Goal: Task Accomplishment & Management: Use online tool/utility

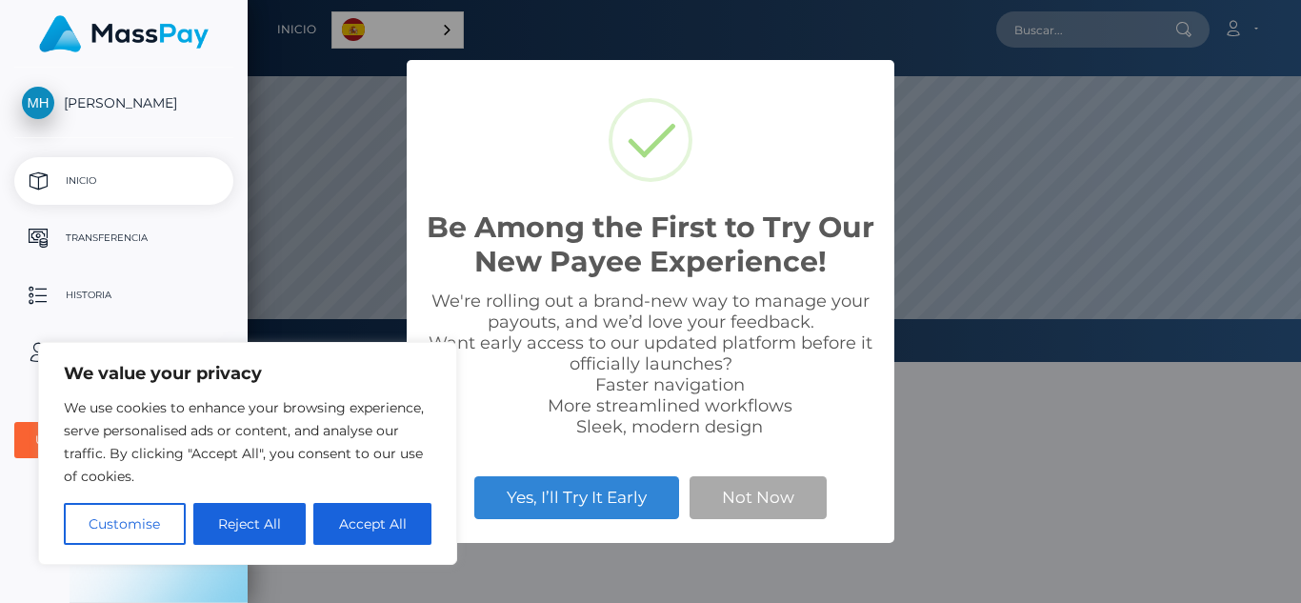
scroll to position [362, 1054]
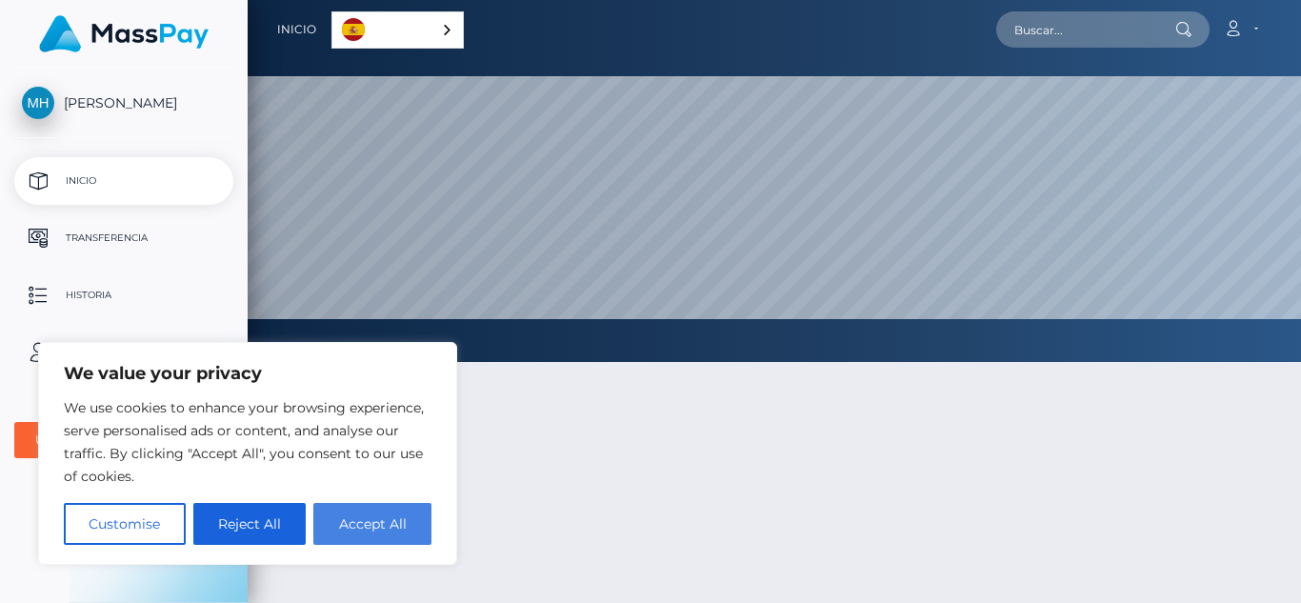
click at [381, 514] on button "Accept All" at bounding box center [372, 524] width 118 height 42
checkbox input "true"
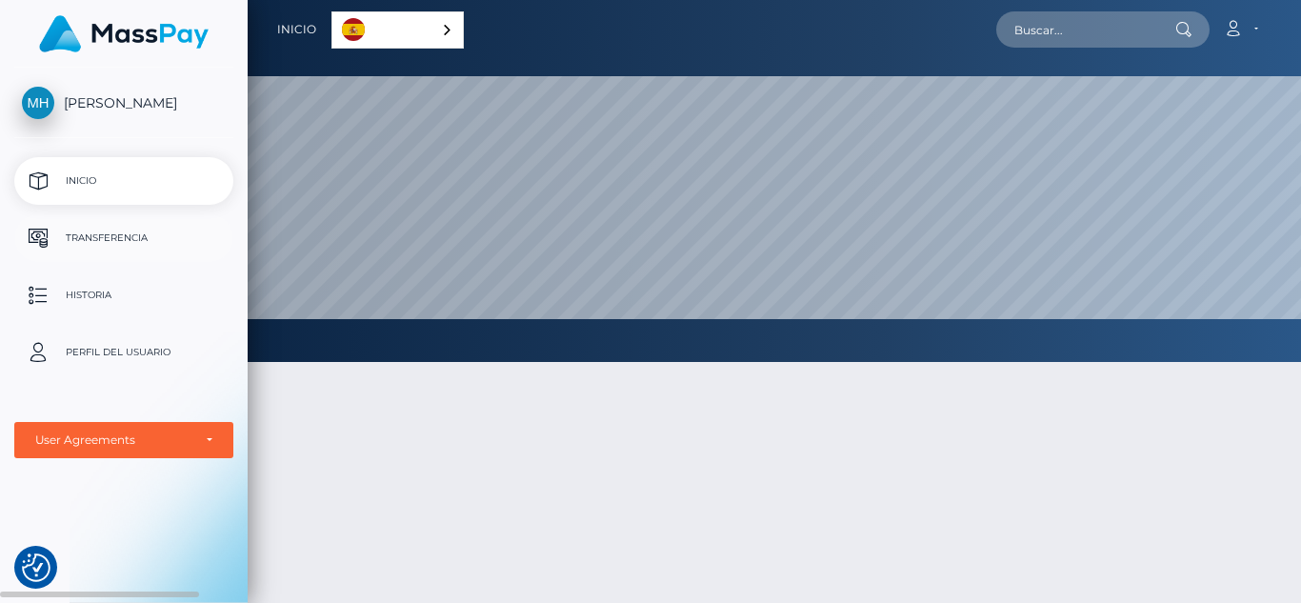
click at [175, 235] on p "Transferencia" at bounding box center [124, 238] width 204 height 29
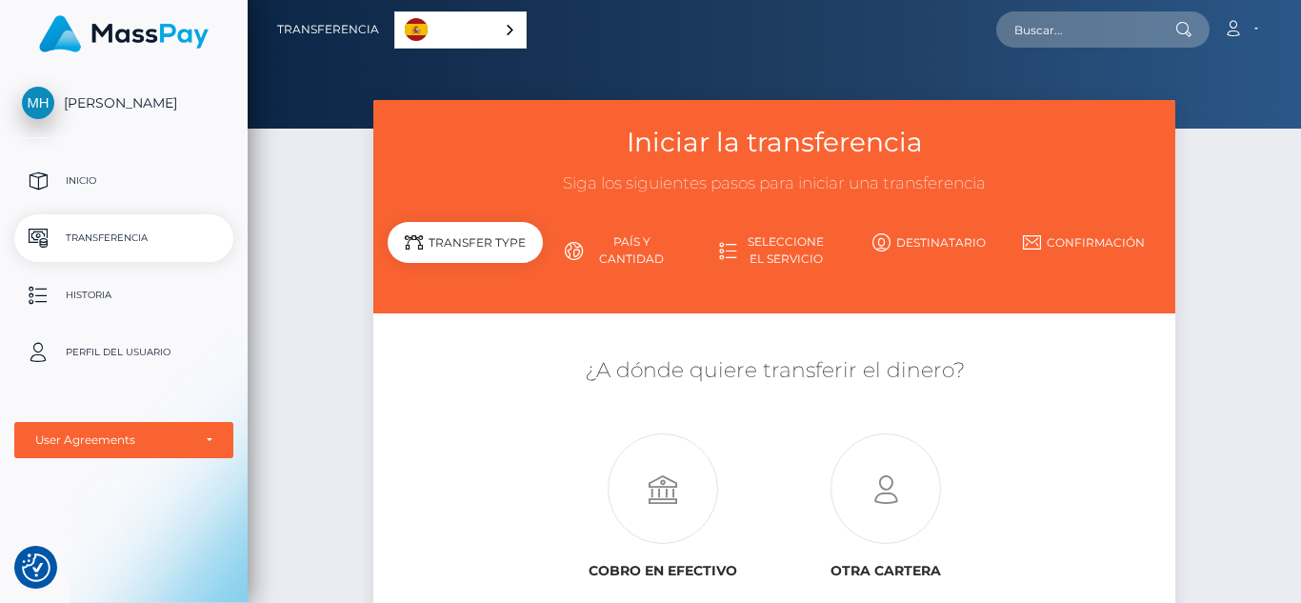
click at [636, 260] on link "País y cantidad" at bounding box center [620, 251] width 154 height 50
click at [1300, 63] on div at bounding box center [775, 64] width 1054 height 129
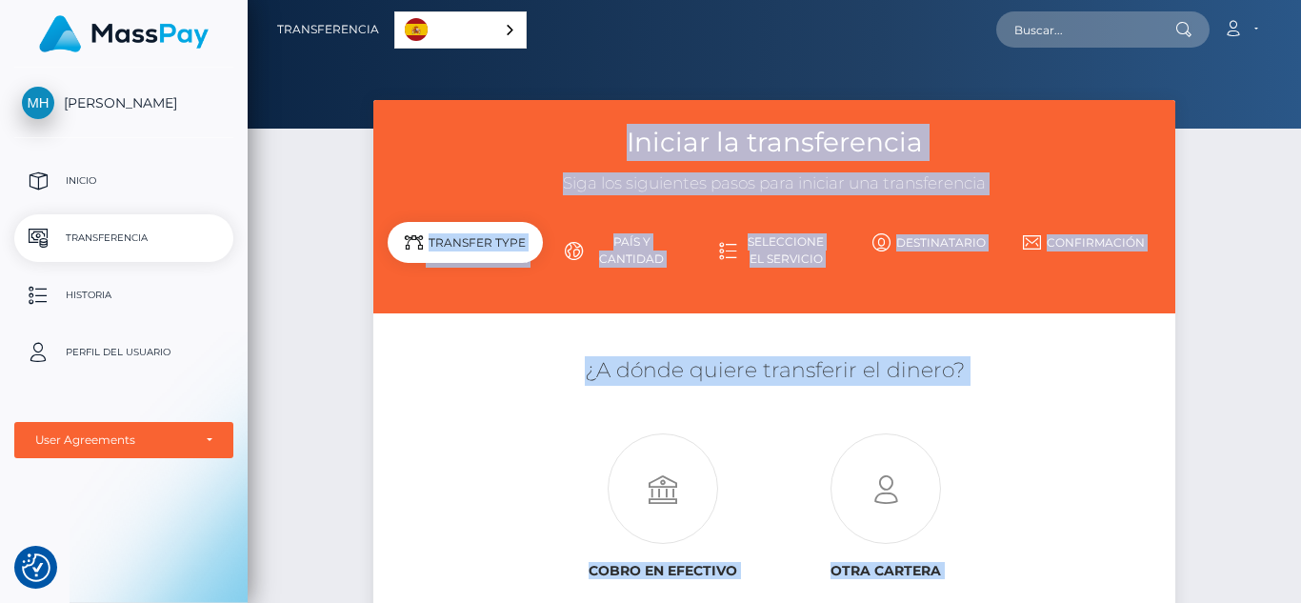
drag, startPoint x: 1297, startPoint y: 193, endPoint x: 1298, endPoint y: 260, distance: 66.7
click at [1298, 260] on div "Transferencia Español English 中文 (简体) Português ([GEOGRAPHIC_DATA]) Cuenta" at bounding box center [775, 301] width 1054 height 603
click at [1298, 260] on div "Iniciar la transferencia Siga los siguientes pasos para iniciar una transferenc…" at bounding box center [775, 411] width 1054 height 623
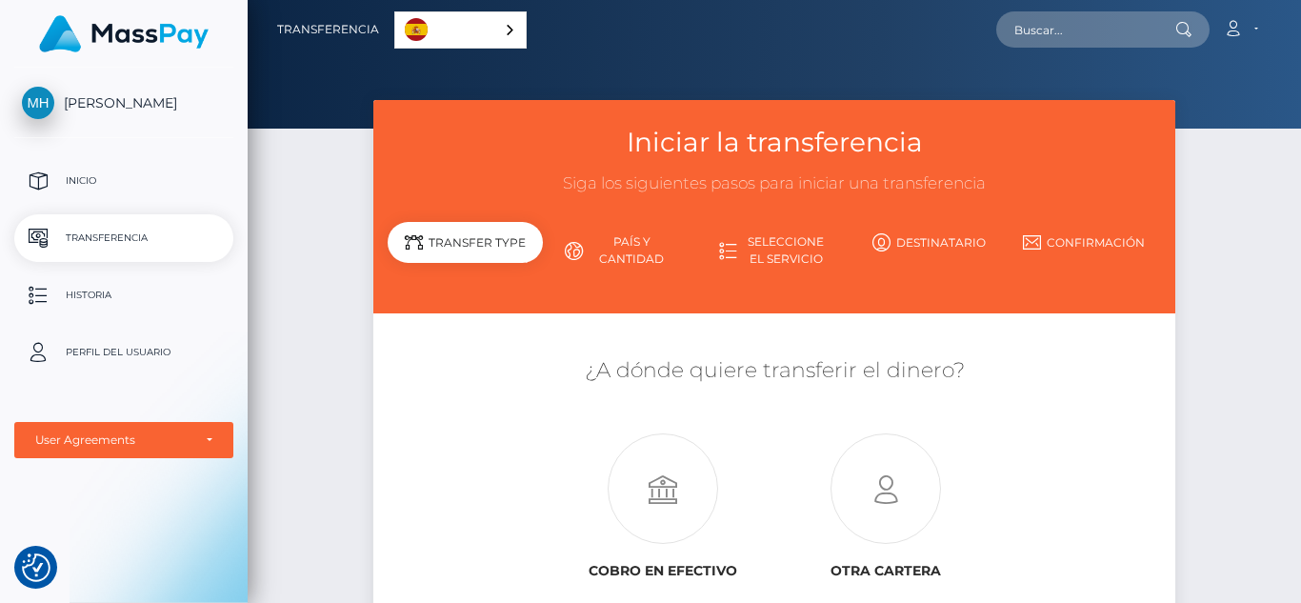
click at [1298, 260] on div "Iniciar la transferencia Siga los siguientes pasos para iniciar una transferenc…" at bounding box center [775, 411] width 1054 height 623
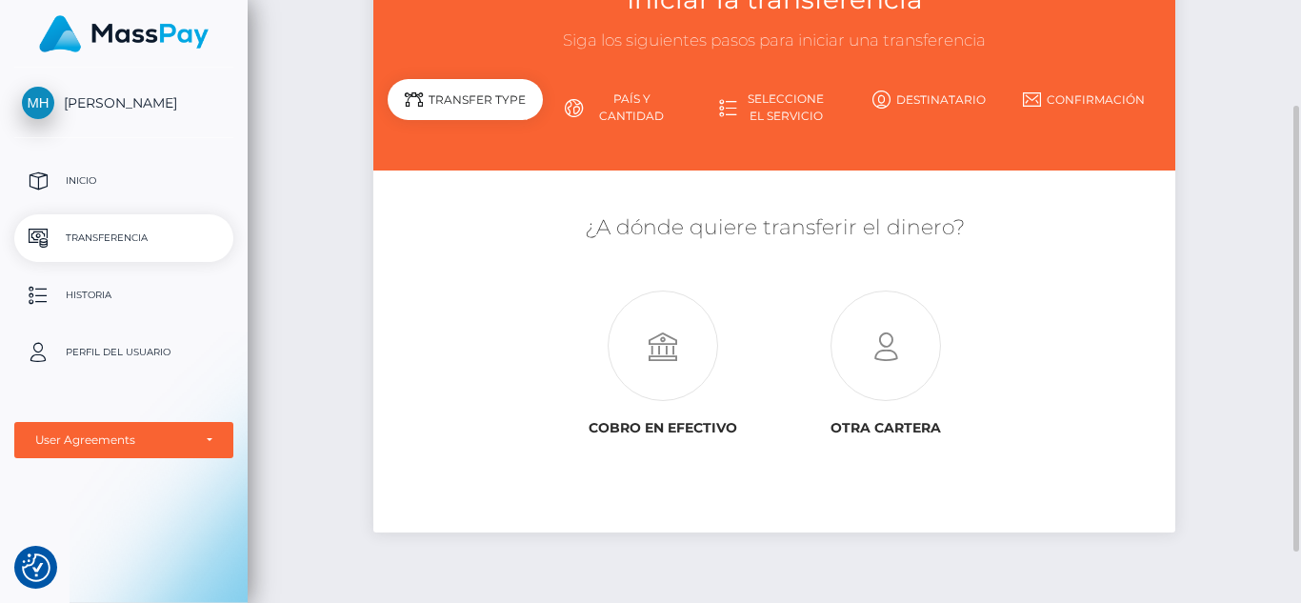
scroll to position [114, 0]
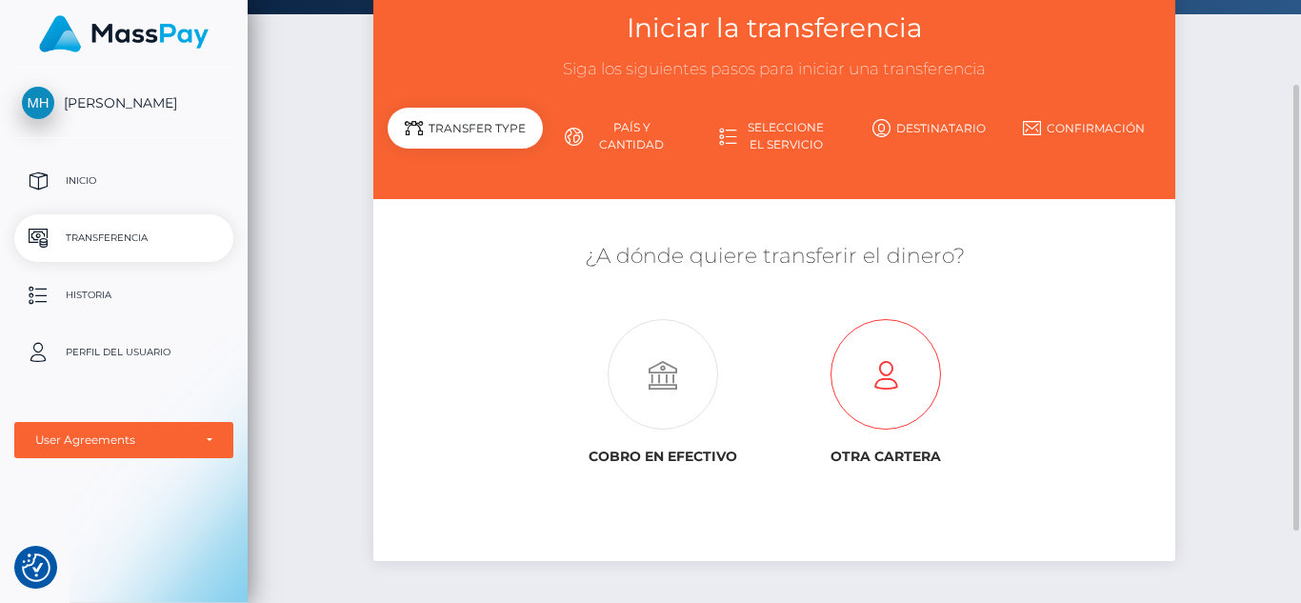
click at [920, 344] on icon at bounding box center [886, 375] width 223 height 111
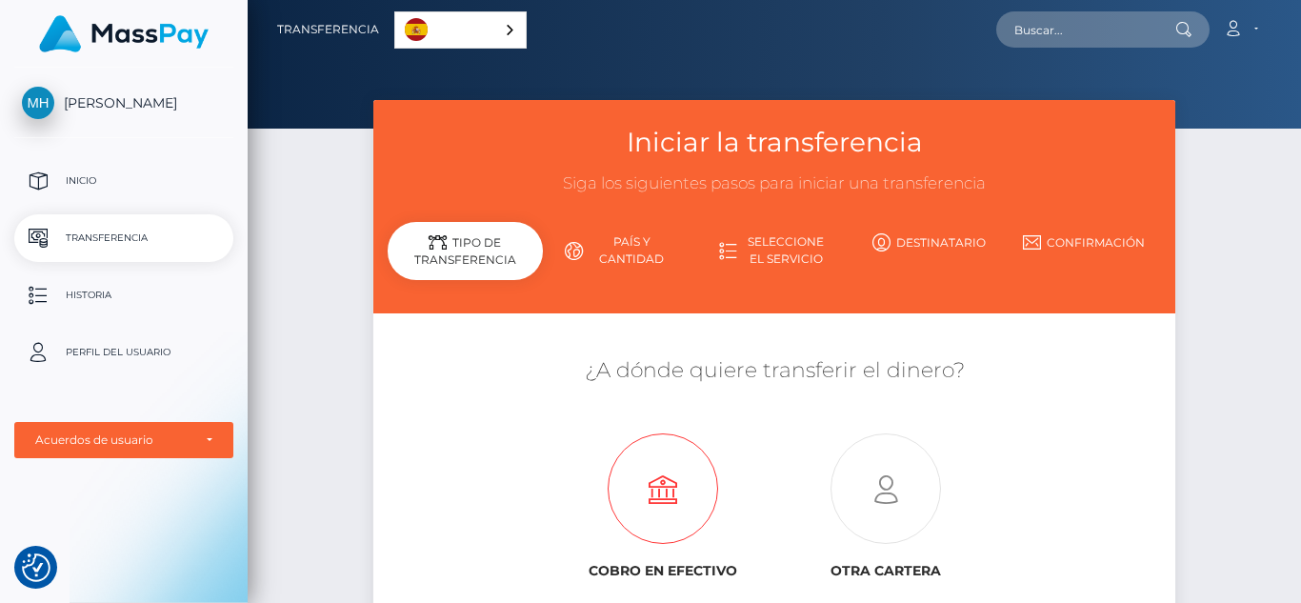
click at [656, 522] on icon at bounding box center [663, 489] width 223 height 111
